Goal: Complete application form

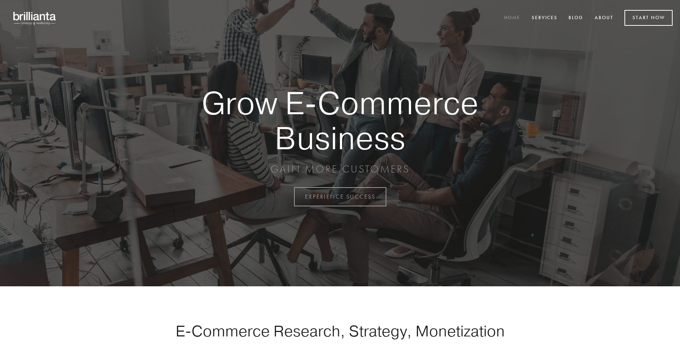
scroll to position [1929, 0]
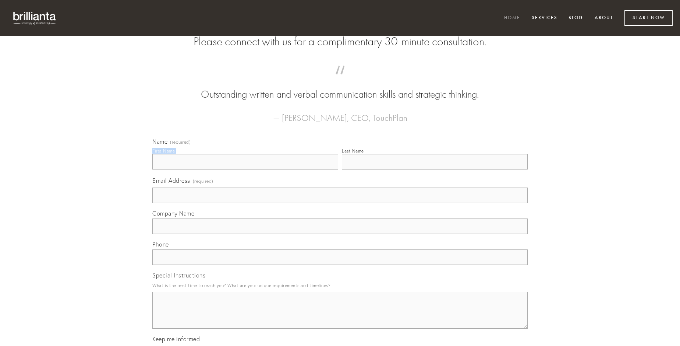
type input "[PERSON_NAME]"
click at [435, 169] on input "Last Name" at bounding box center [435, 161] width 186 height 15
type input "[PERSON_NAME]"
click at [340, 203] on input "Email Address (required)" at bounding box center [339, 194] width 375 height 15
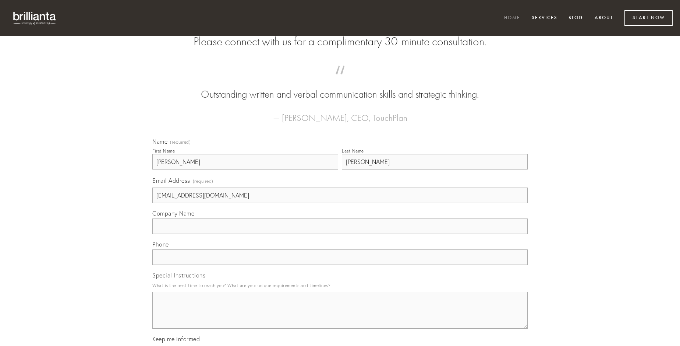
type input "[EMAIL_ADDRESS][DOMAIN_NAME]"
click at [340, 234] on input "Company Name" at bounding box center [339, 225] width 375 height 15
type input "eligendi"
click at [340, 265] on input "text" at bounding box center [339, 256] width 375 height 15
click at [340, 317] on textarea "Special Instructions" at bounding box center [339, 310] width 375 height 37
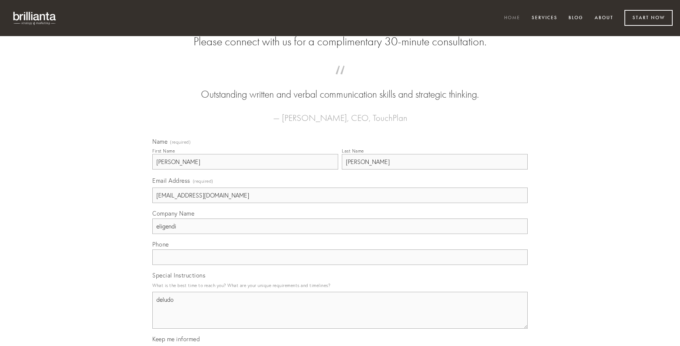
type textarea "deludo"
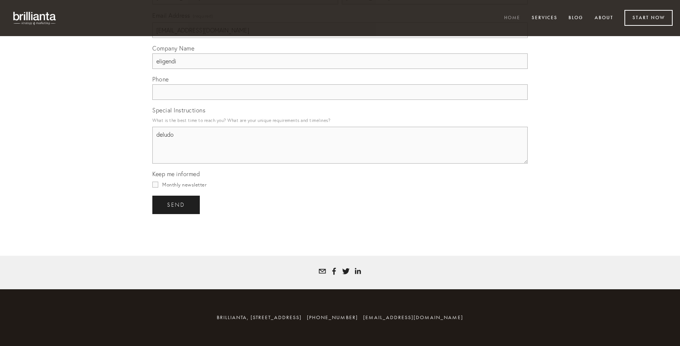
click at [177, 204] on span "send" at bounding box center [176, 204] width 18 height 7
